Goal: Transaction & Acquisition: Purchase product/service

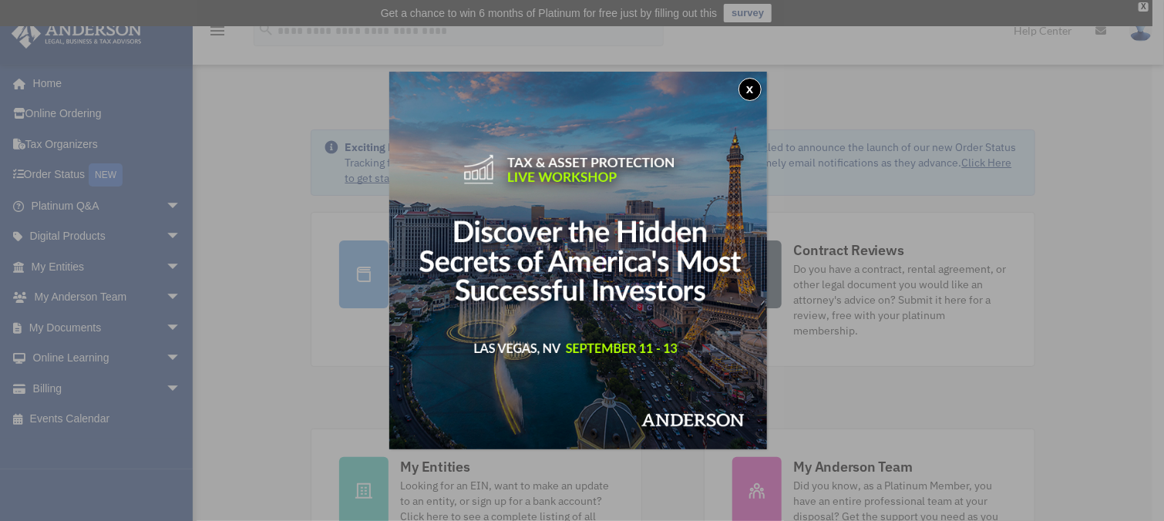
click at [759, 86] on button "x" at bounding box center [750, 89] width 23 height 23
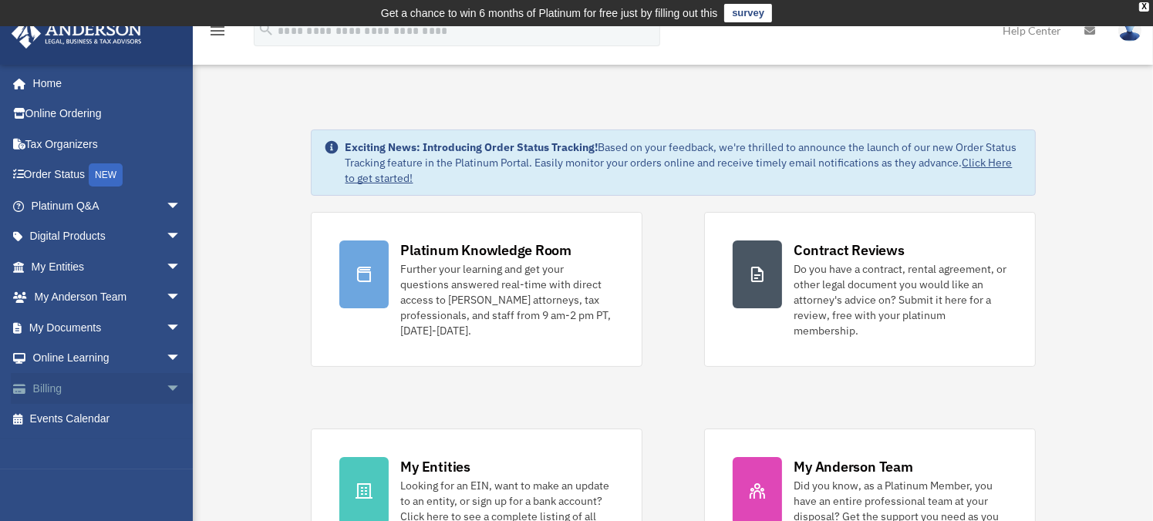
click at [70, 388] on link "Billing arrow_drop_down" at bounding box center [108, 388] width 194 height 31
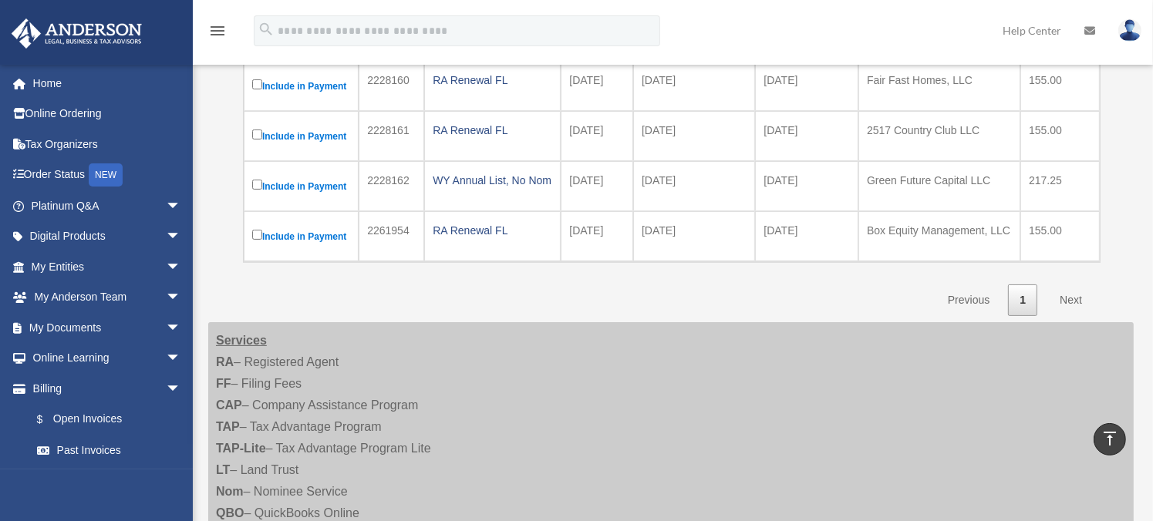
scroll to position [154, 0]
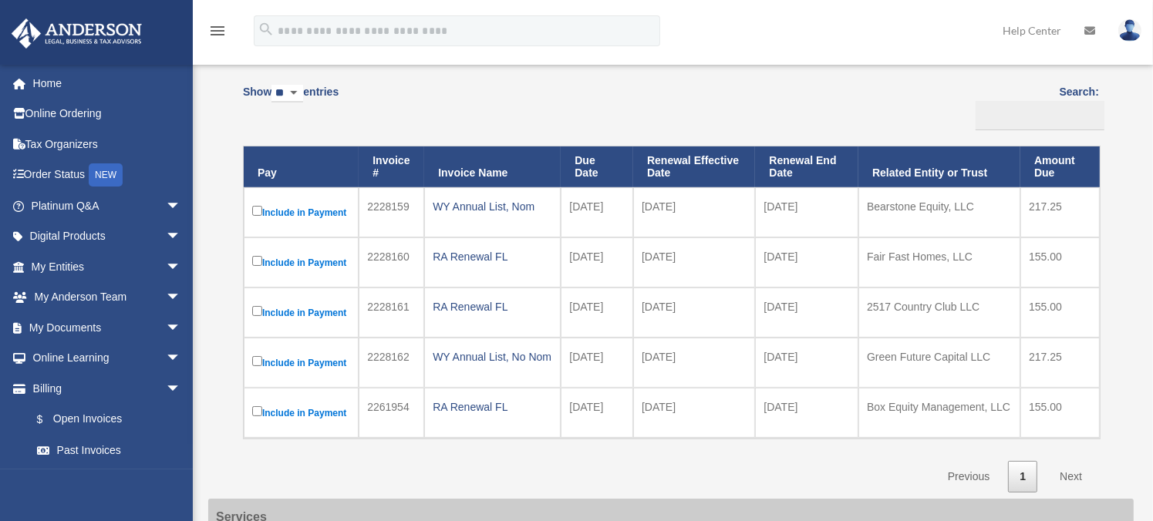
click at [258, 354] on label "Include in Payment" at bounding box center [301, 362] width 98 height 19
click at [249, 406] on td "Include in Payment" at bounding box center [301, 413] width 115 height 50
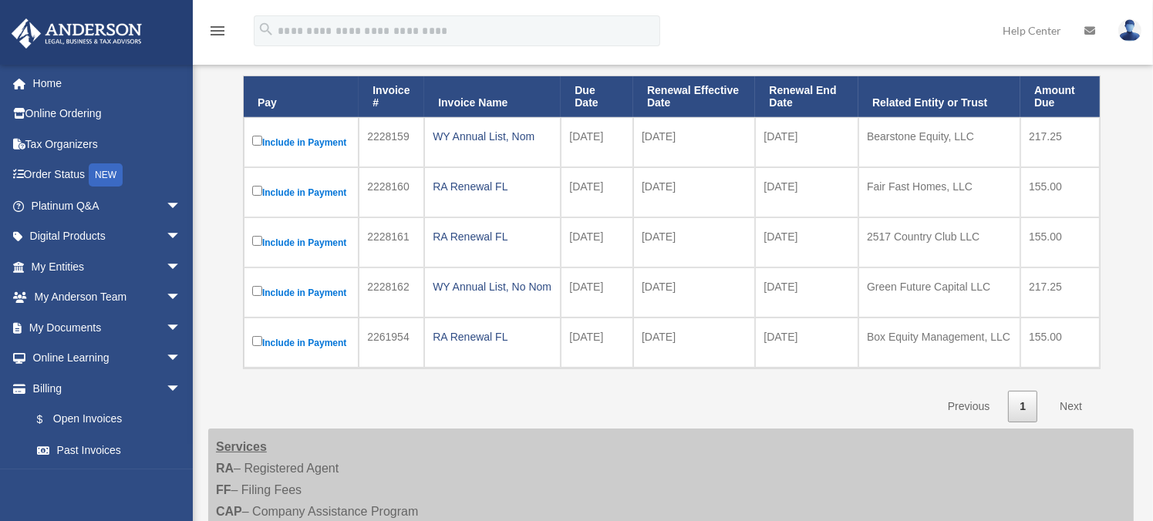
scroll to position [308, 0]
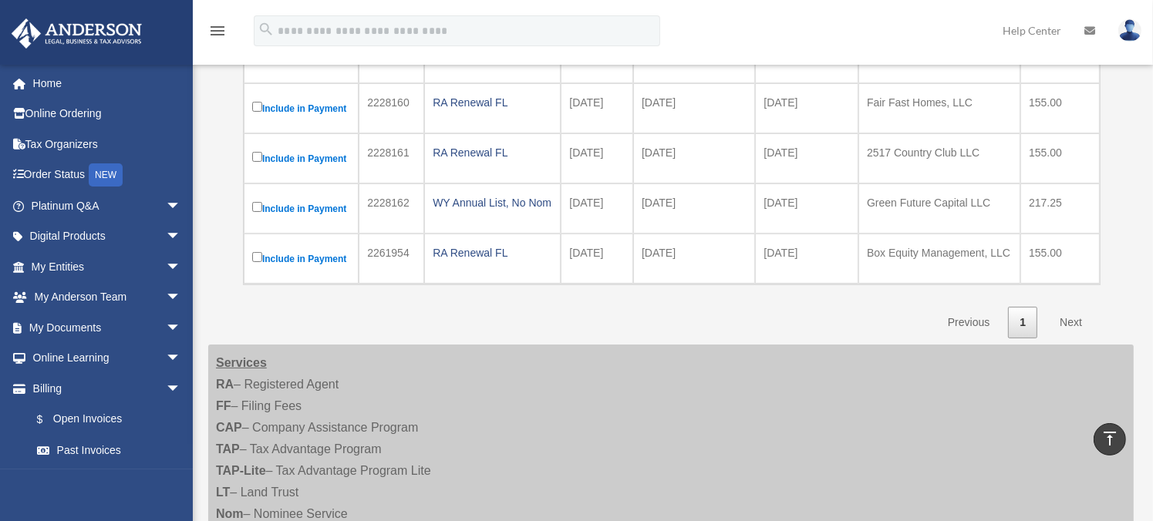
click at [1083, 320] on link "Next" at bounding box center [1070, 323] width 45 height 32
click at [1073, 320] on link "Next" at bounding box center [1070, 323] width 45 height 32
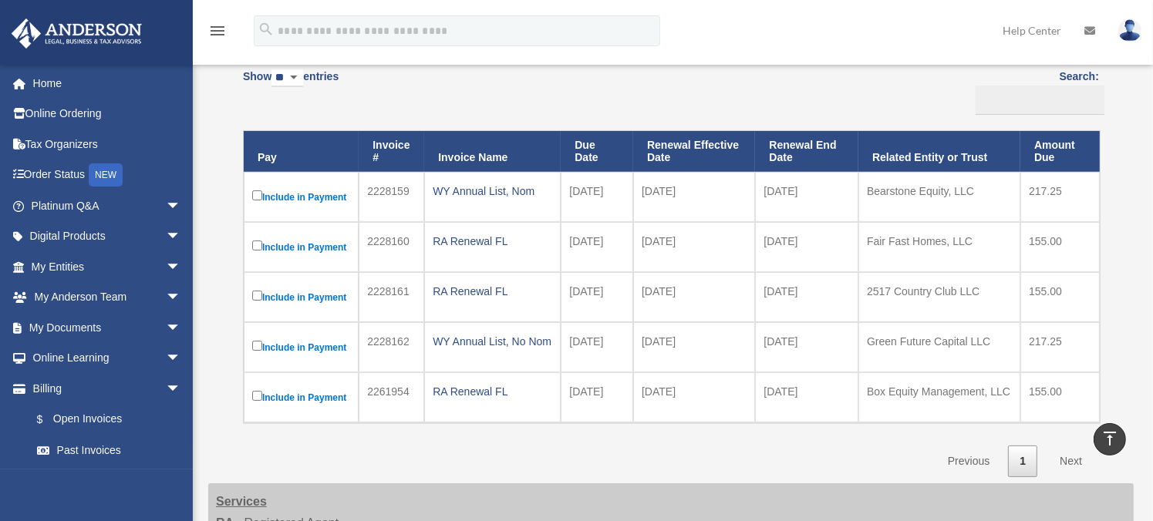
scroll to position [0, 0]
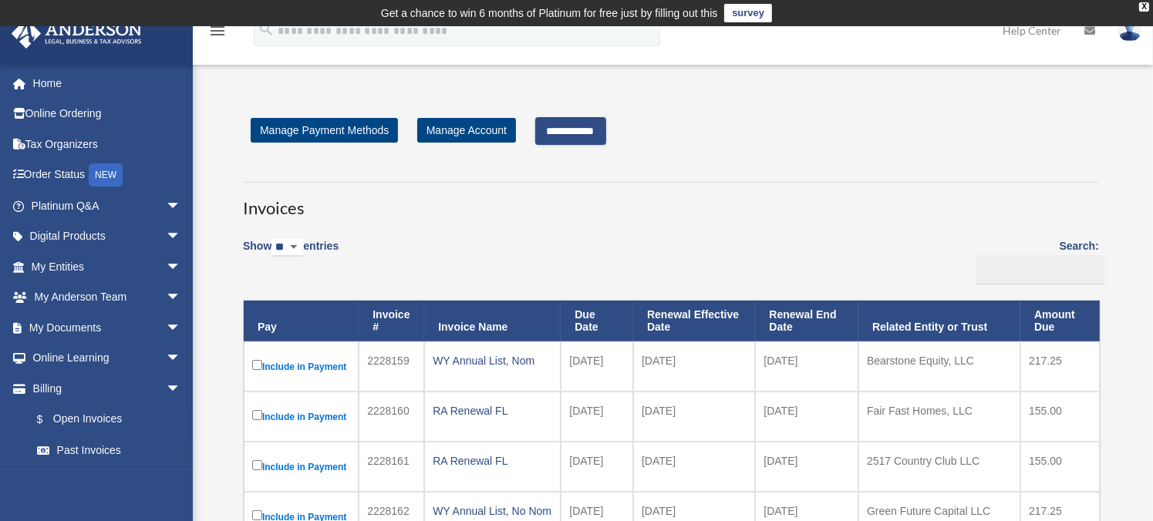
click at [587, 133] on input "**********" at bounding box center [570, 131] width 71 height 28
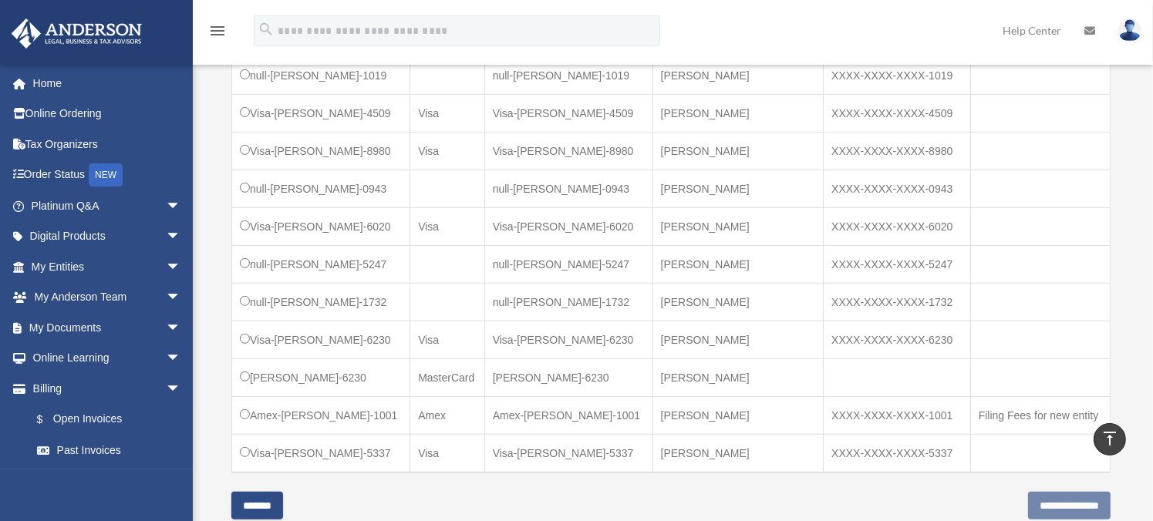
scroll to position [1002, 0]
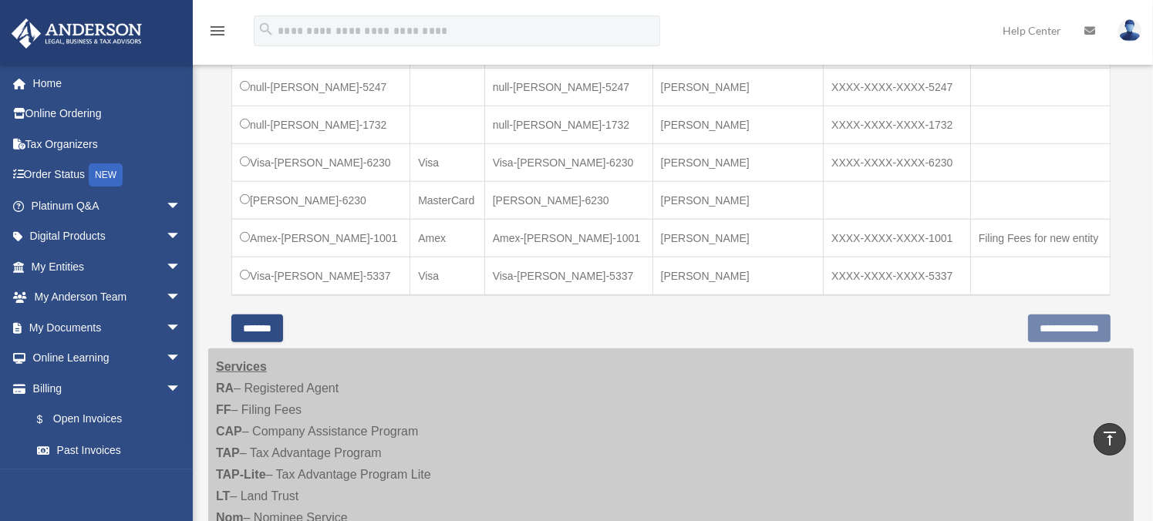
click at [295, 229] on td "Amex-[PERSON_NAME]-1001" at bounding box center [321, 238] width 178 height 38
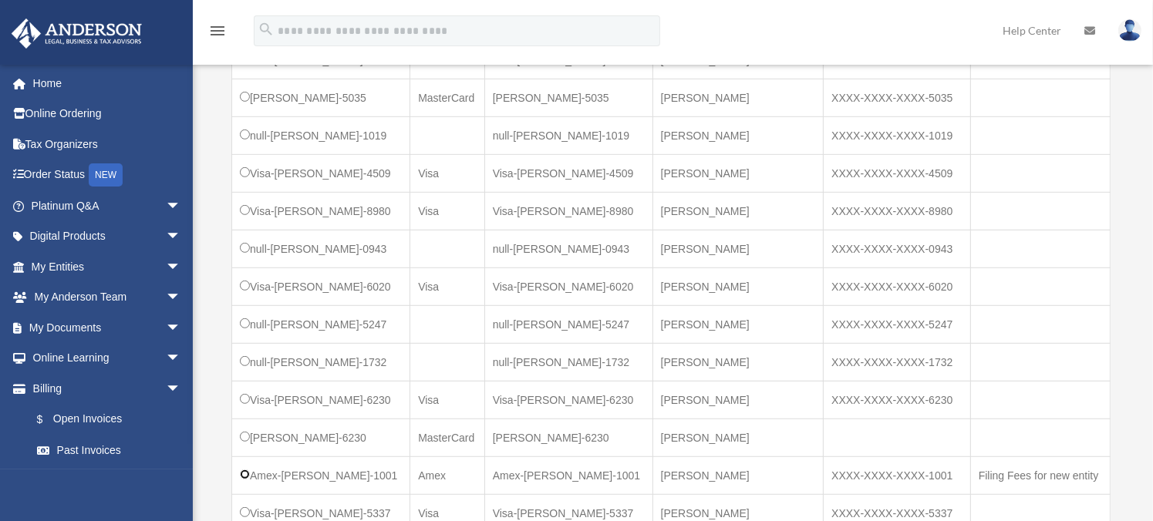
scroll to position [925, 0]
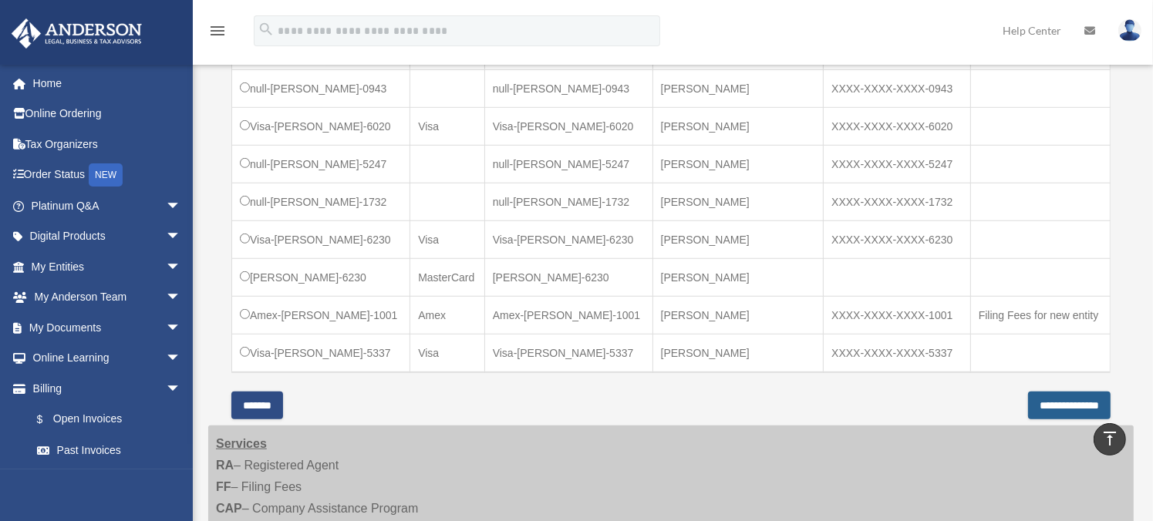
click at [1028, 394] on input "**********" at bounding box center [1069, 406] width 83 height 28
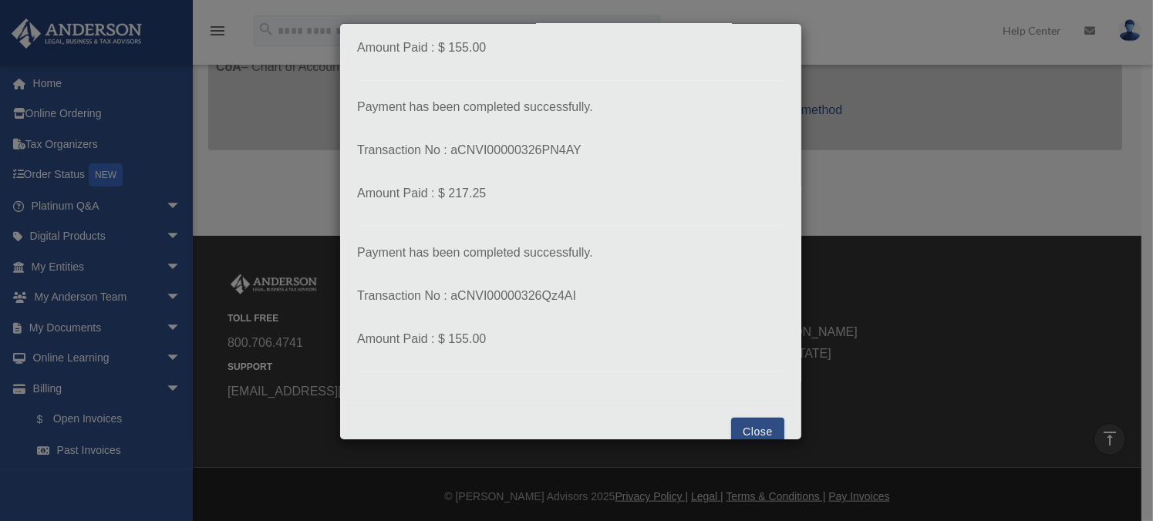
scroll to position [446, 0]
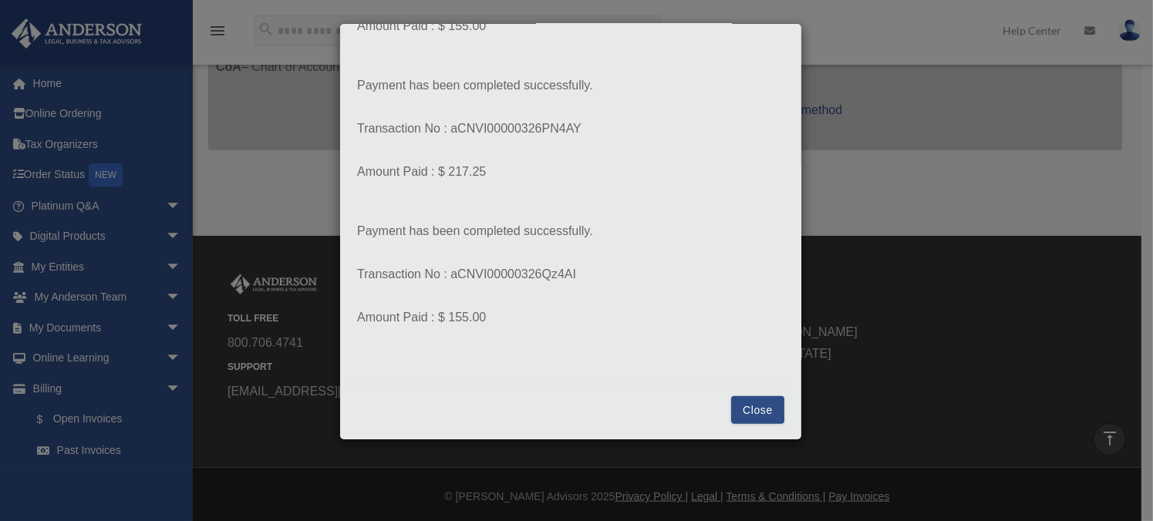
click at [731, 413] on button "Close" at bounding box center [757, 410] width 53 height 28
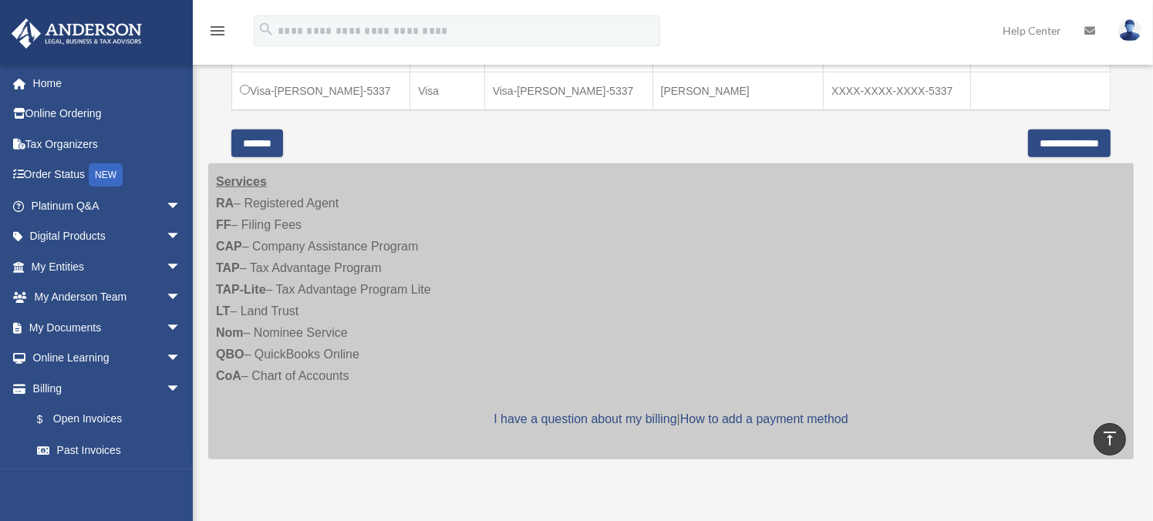
scroll to position [1033, 0]
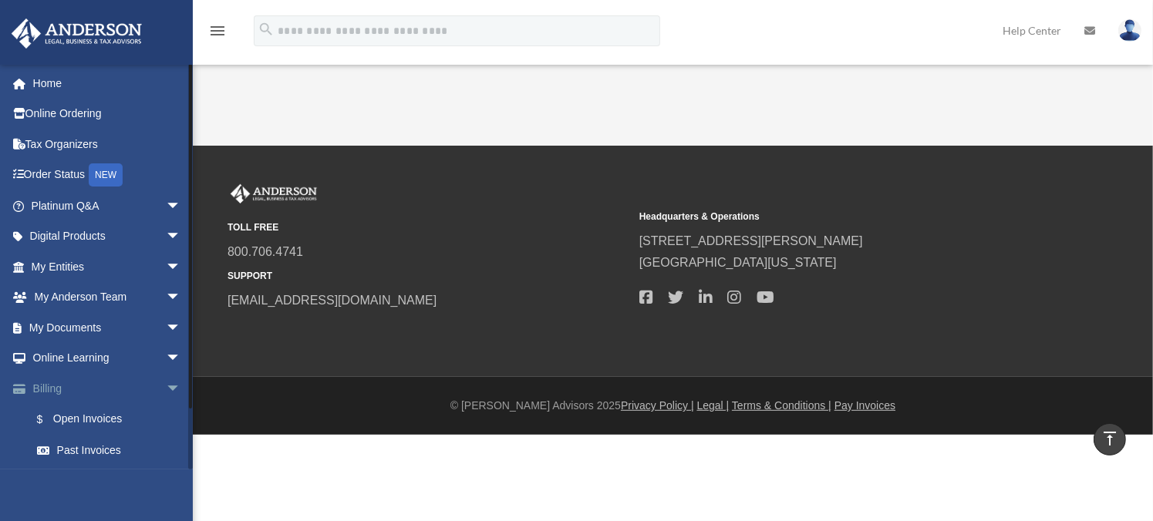
scroll to position [577, 0]
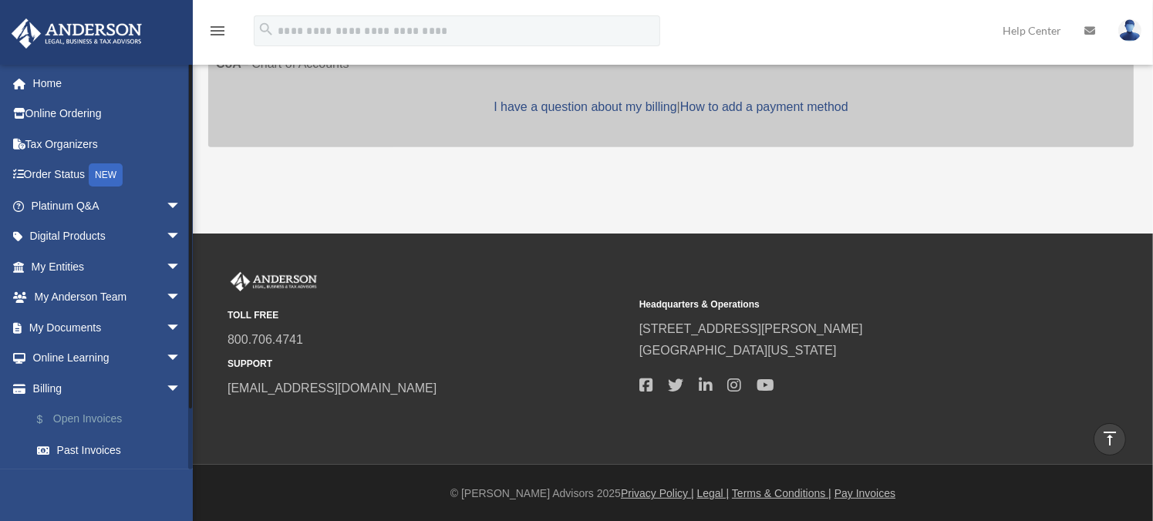
click at [90, 414] on link "$ Open Invoices" at bounding box center [113, 420] width 183 height 32
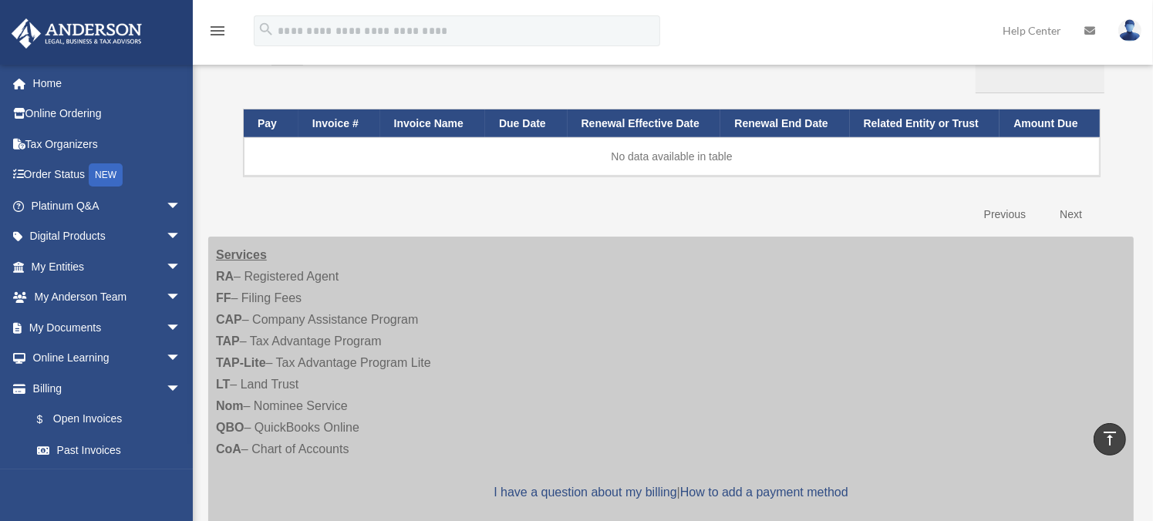
scroll to position [191, 0]
